Goal: Task Accomplishment & Management: Manage account settings

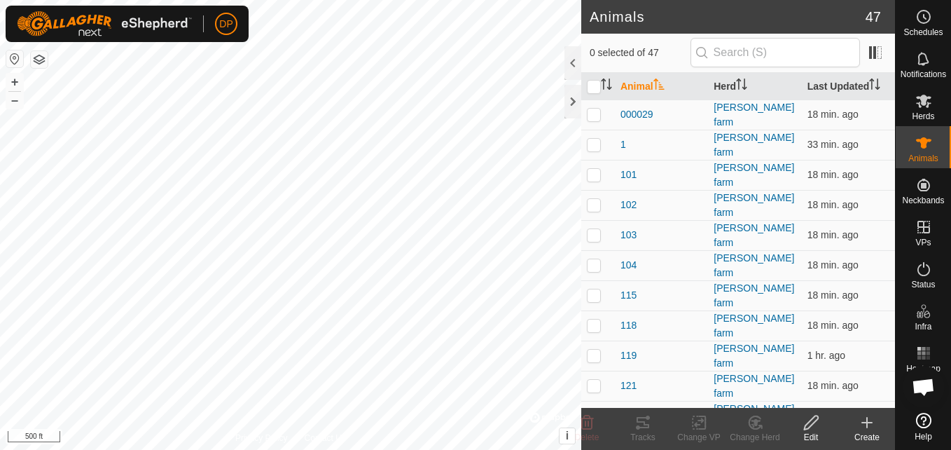
scroll to position [1457, 0]
click at [640, 422] on icon at bounding box center [643, 422] width 13 height 11
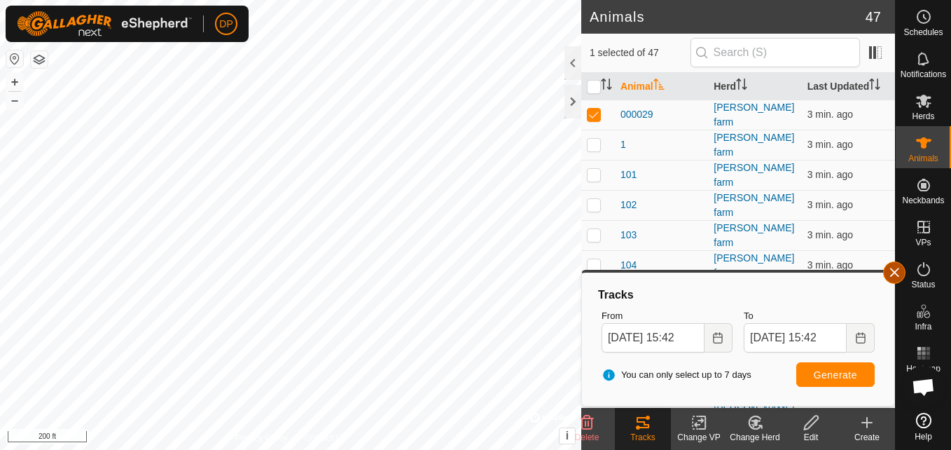
click at [899, 266] on button "button" at bounding box center [894, 272] width 22 height 22
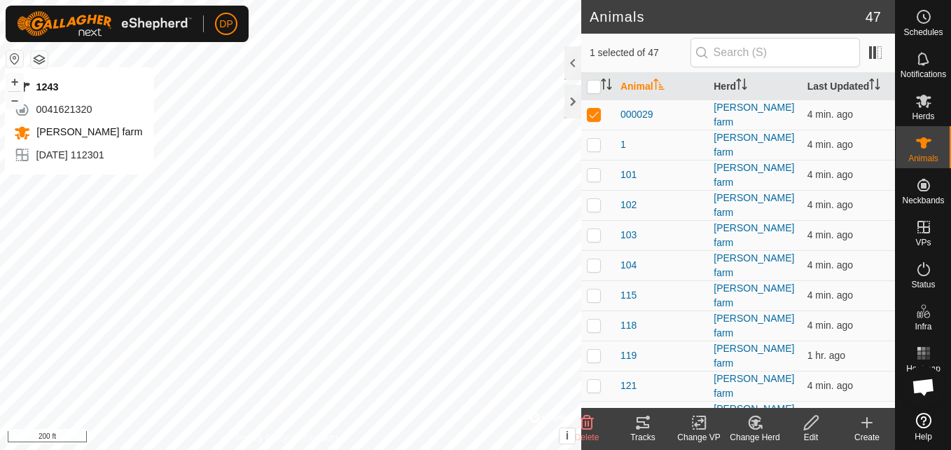
checkbox input "false"
click at [642, 418] on icon at bounding box center [643, 422] width 13 height 11
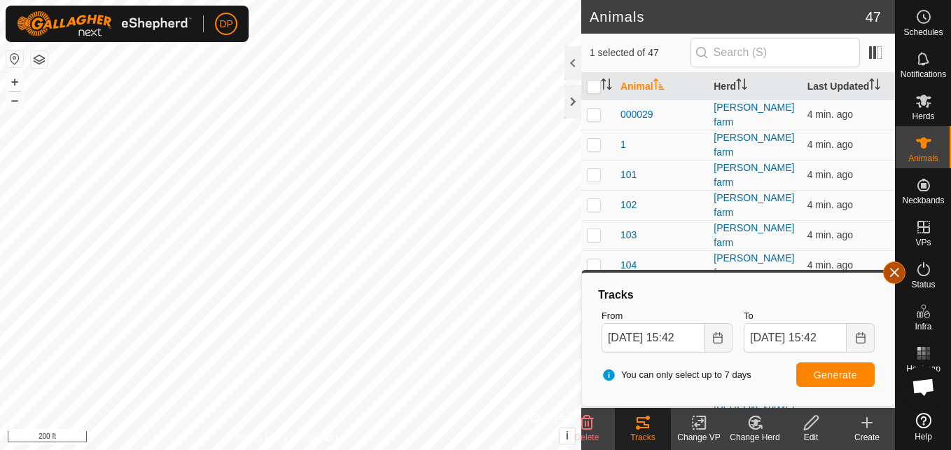
click at [895, 270] on button "button" at bounding box center [894, 272] width 22 height 22
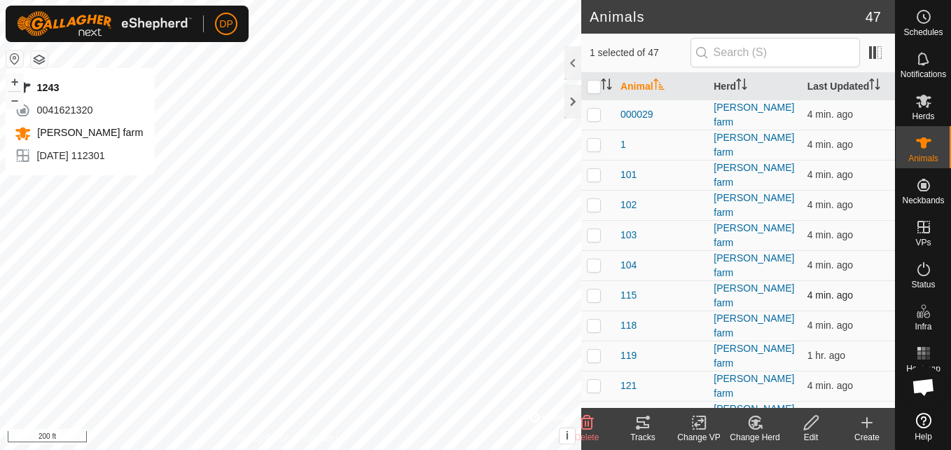
checkbox input "false"
click at [646, 420] on icon at bounding box center [643, 422] width 17 height 17
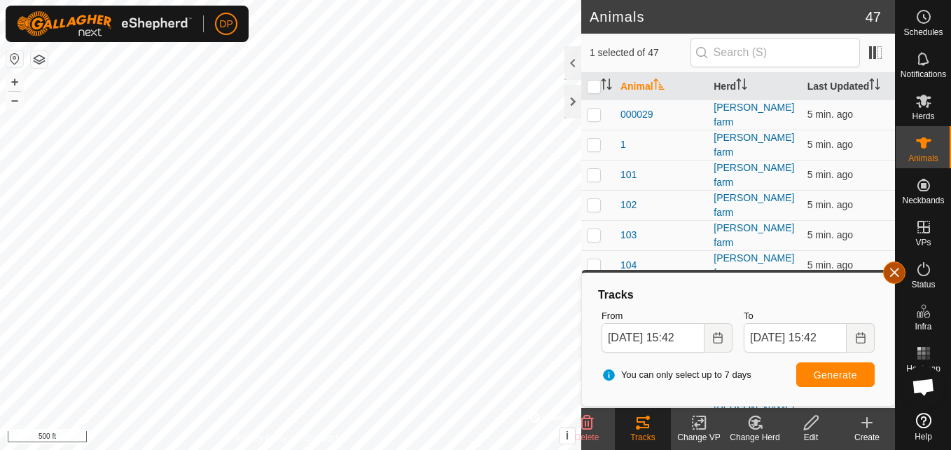
click at [896, 274] on button "button" at bounding box center [894, 272] width 22 height 22
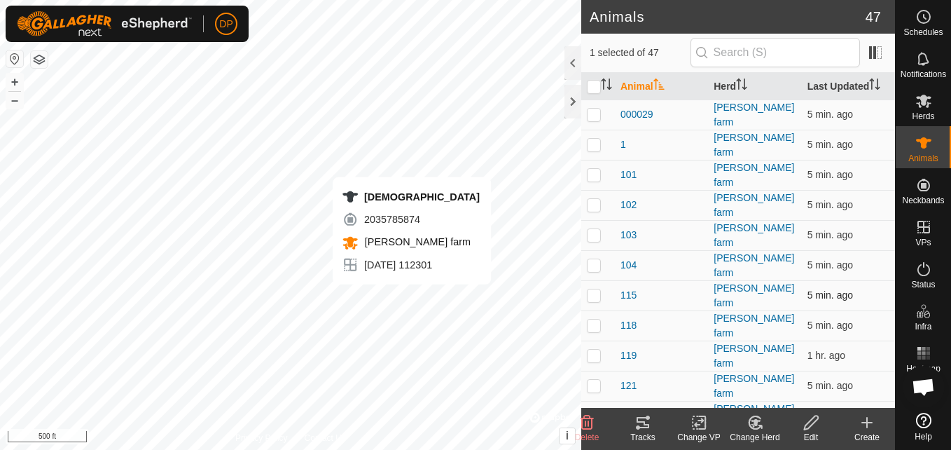
checkbox input "false"
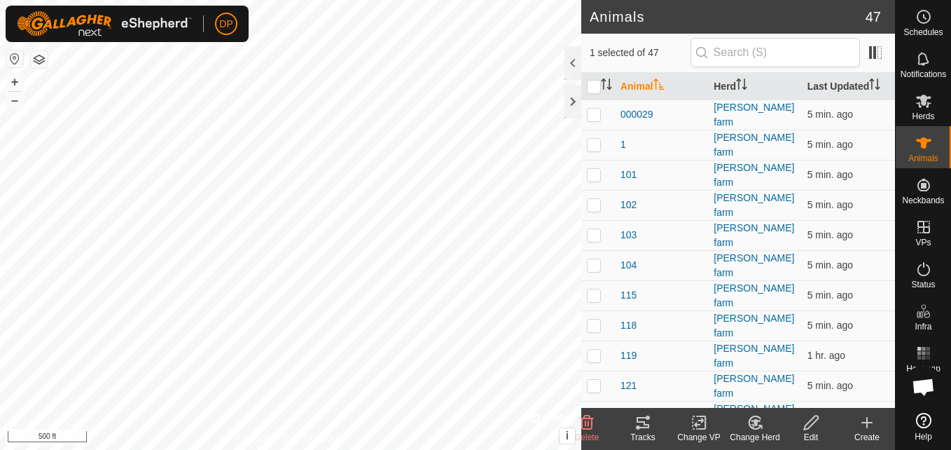
click at [633, 422] on tracks-svg-icon at bounding box center [643, 422] width 56 height 17
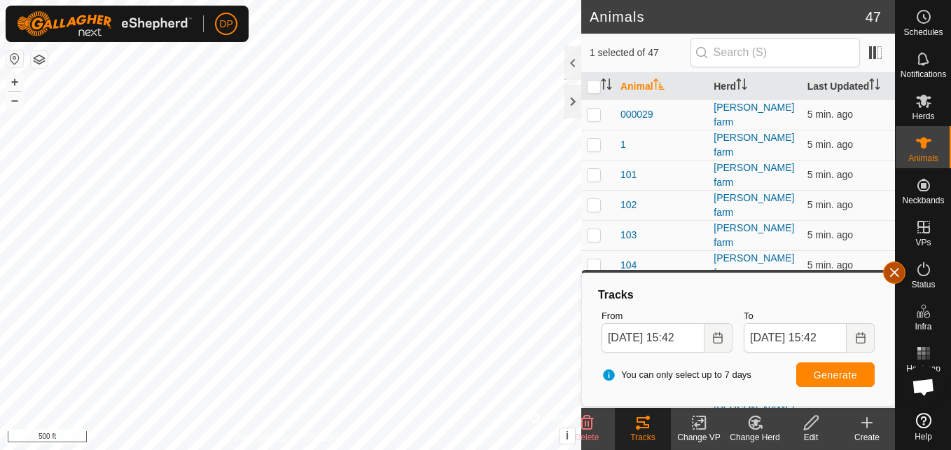
click at [887, 272] on button "button" at bounding box center [894, 272] width 22 height 22
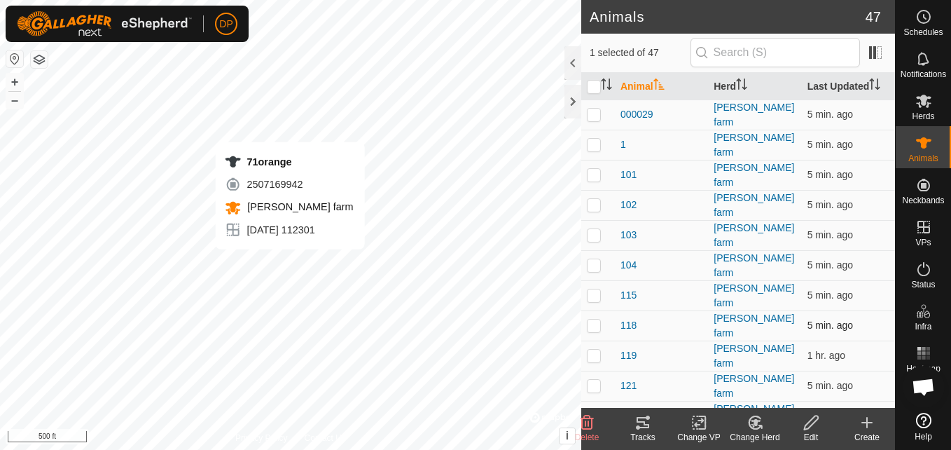
checkbox input "false"
